Goal: Task Accomplishment & Management: Manage account settings

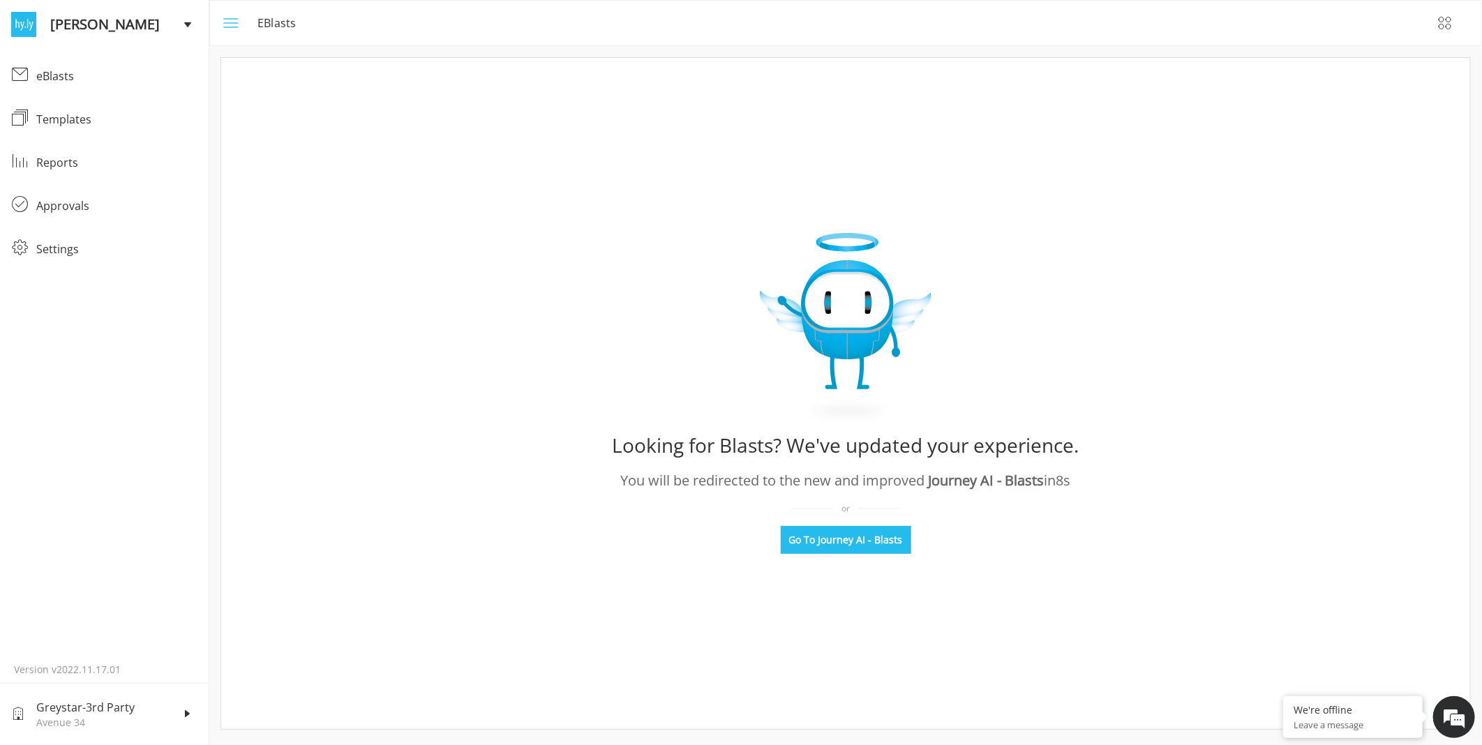
click at [225, 23] on rect "menu" at bounding box center [232, 23] width 17 height 1
click at [57, 246] on div "Settings" at bounding box center [116, 249] width 161 height 17
click at [52, 247] on div "Settings" at bounding box center [116, 249] width 161 height 17
click at [52, 248] on div "Settings" at bounding box center [116, 249] width 161 height 17
click at [226, 23] on rect "menu" at bounding box center [232, 23] width 17 height 1
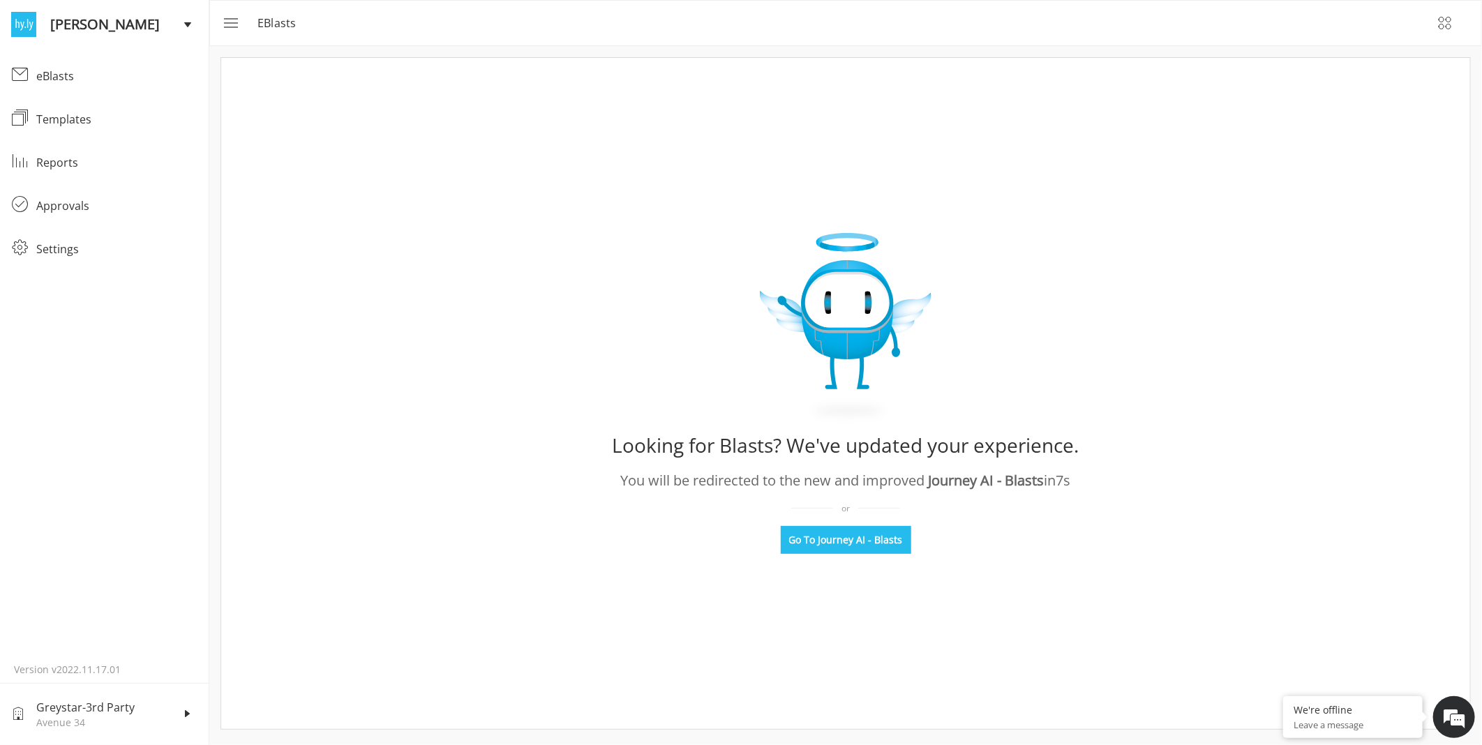
click at [11, 21] on img at bounding box center [23, 24] width 25 height 25
click at [37, 68] on span "My Account" at bounding box center [106, 72] width 191 height 17
